Goal: Navigation & Orientation: Find specific page/section

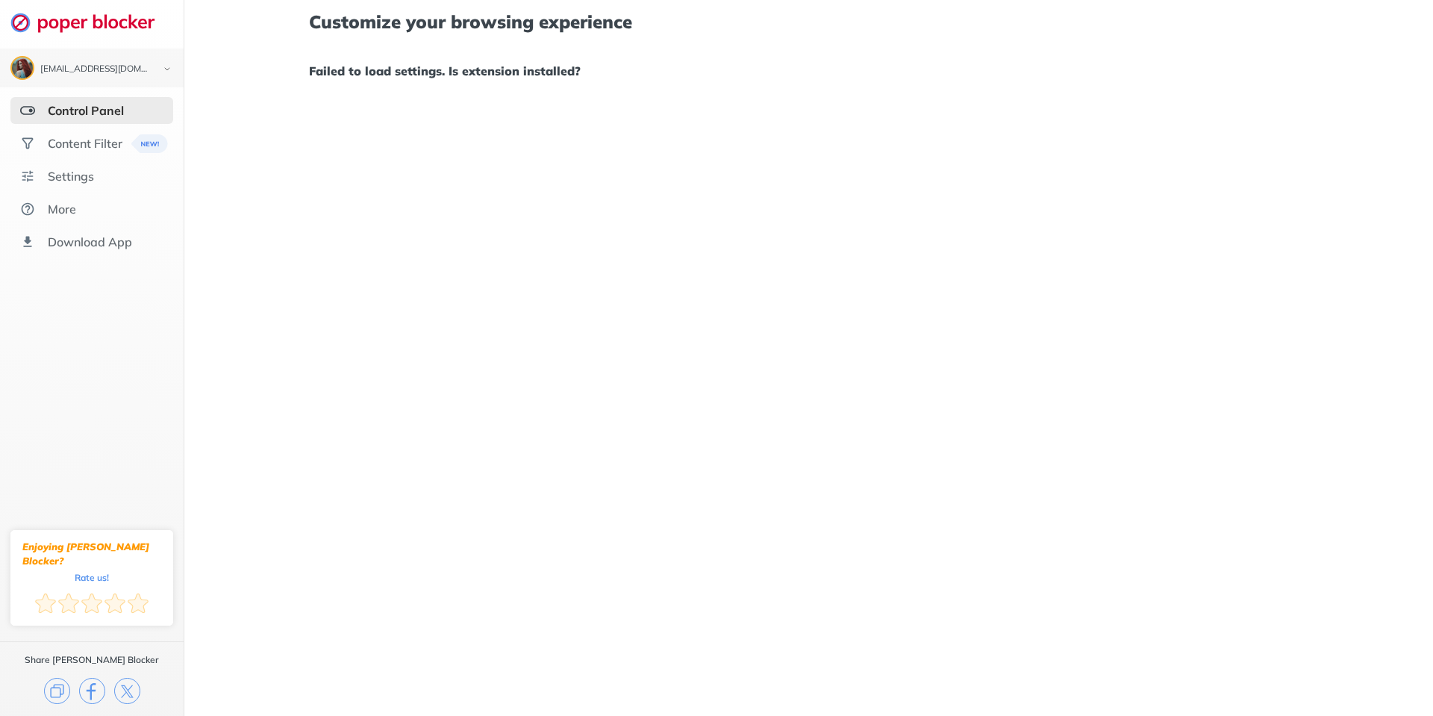
click at [98, 24] on img at bounding box center [90, 22] width 160 height 21
click at [20, 24] on img at bounding box center [90, 22] width 160 height 21
click at [493, 75] on h1 "Failed to load settings. Is extension installed?" at bounding box center [808, 70] width 998 height 19
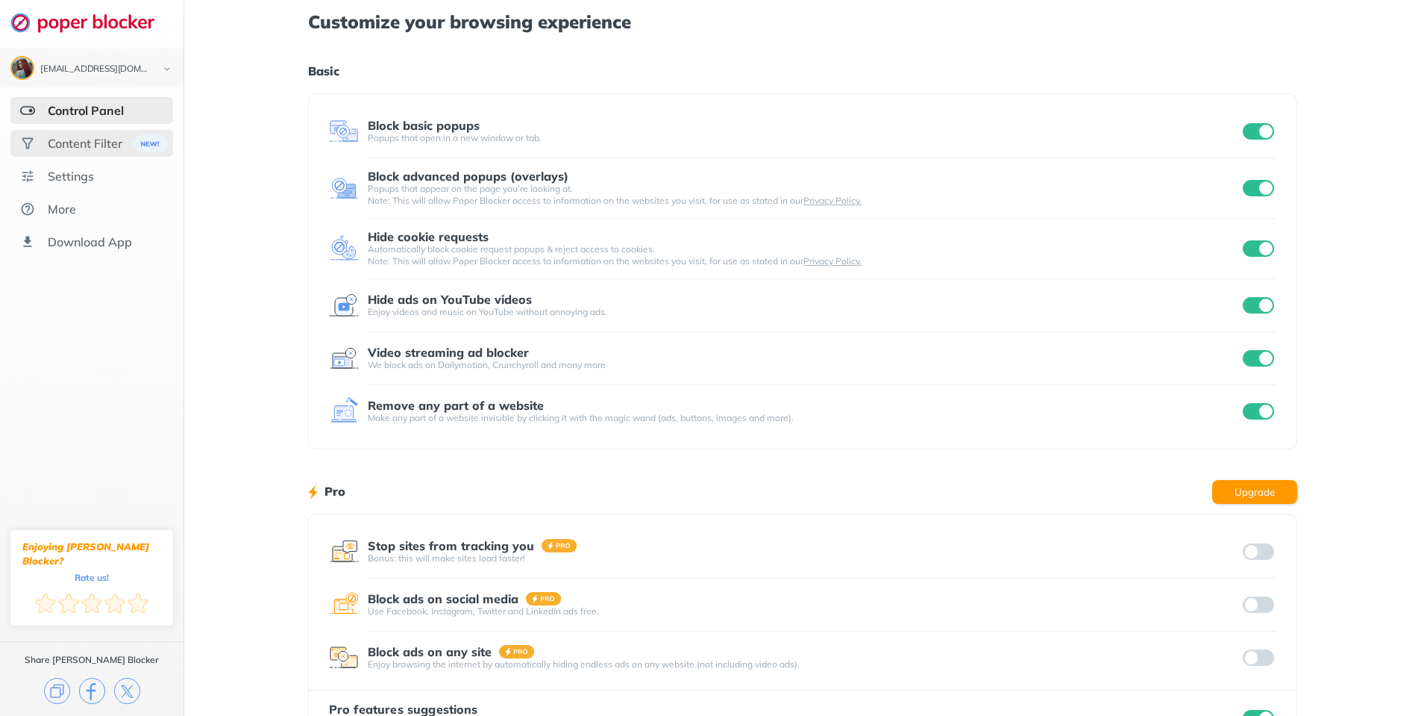
click at [63, 144] on div "Content Filter" at bounding box center [85, 143] width 75 height 15
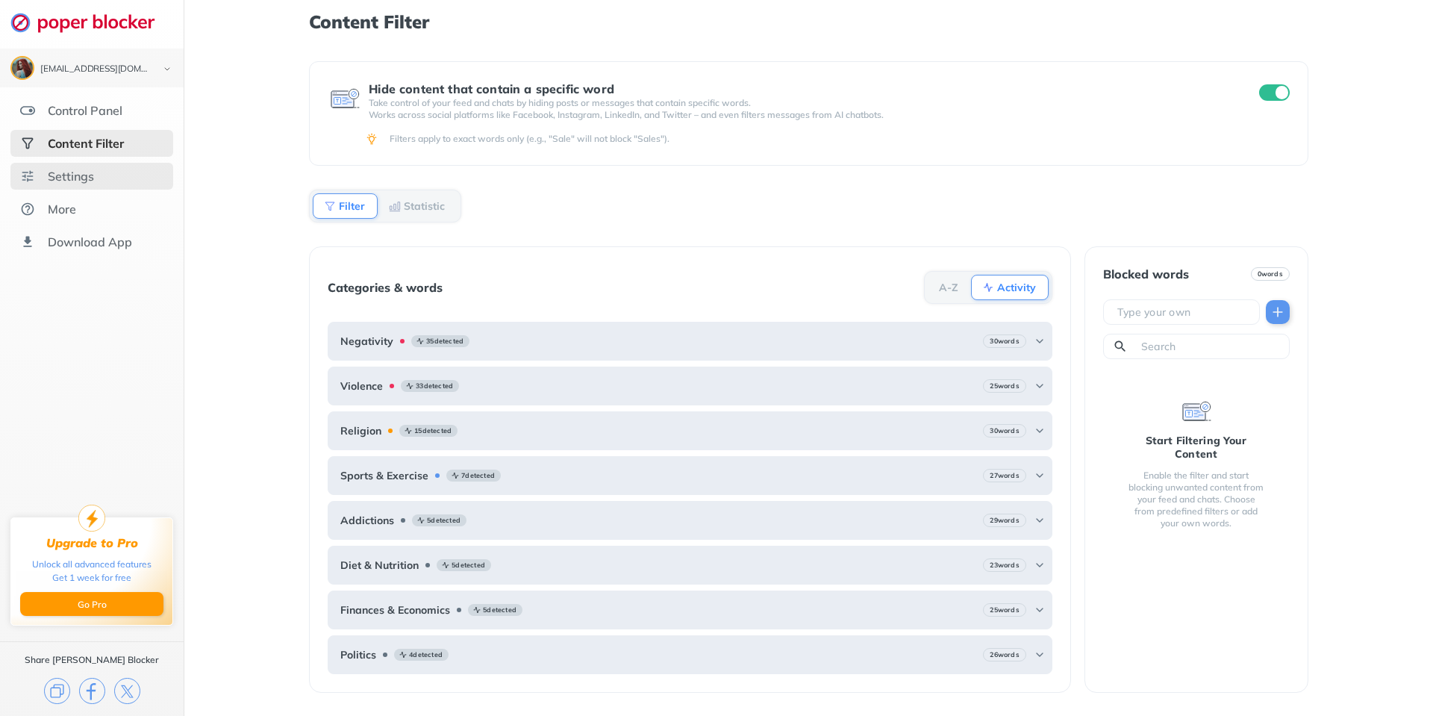
click at [75, 186] on div "Settings" at bounding box center [91, 176] width 163 height 27
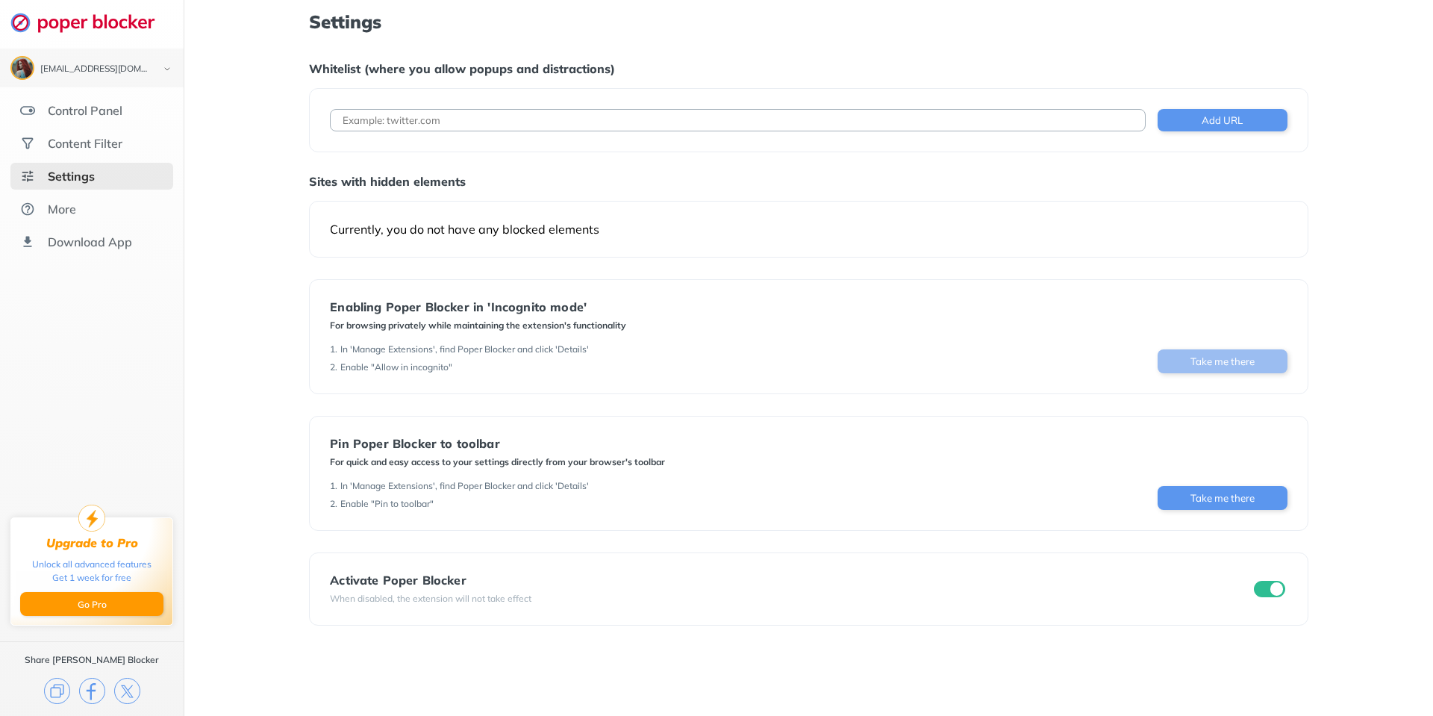
click at [1222, 364] on button "Take me there" at bounding box center [1222, 361] width 130 height 24
click at [78, 213] on div "More" at bounding box center [91, 208] width 163 height 27
